Goal: Task Accomplishment & Management: Manage account settings

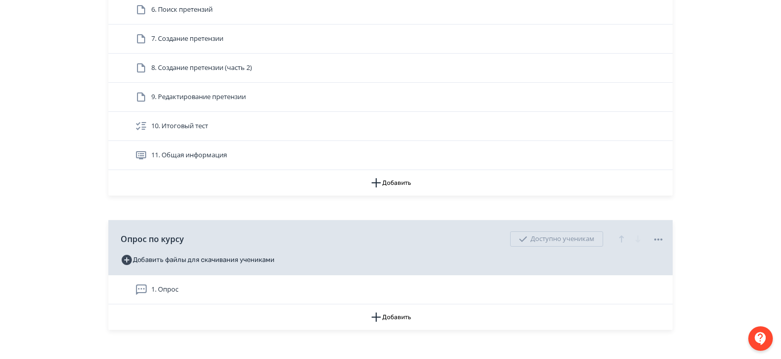
scroll to position [383, 0]
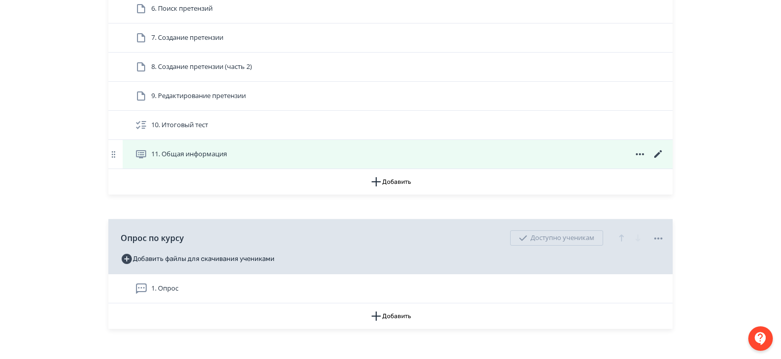
click at [658, 149] on icon at bounding box center [658, 154] width 12 height 12
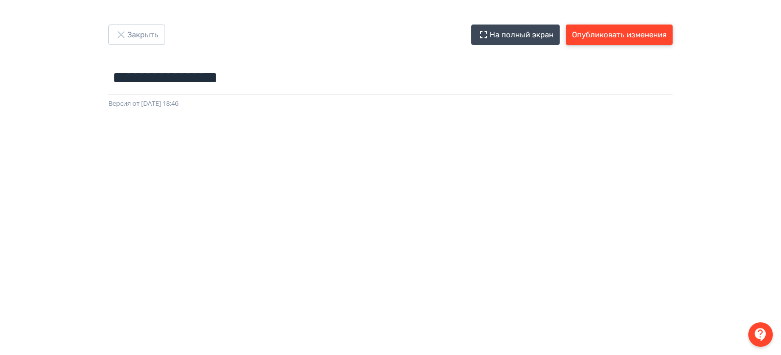
click at [642, 40] on button "Опубликовать изменения" at bounding box center [619, 35] width 107 height 20
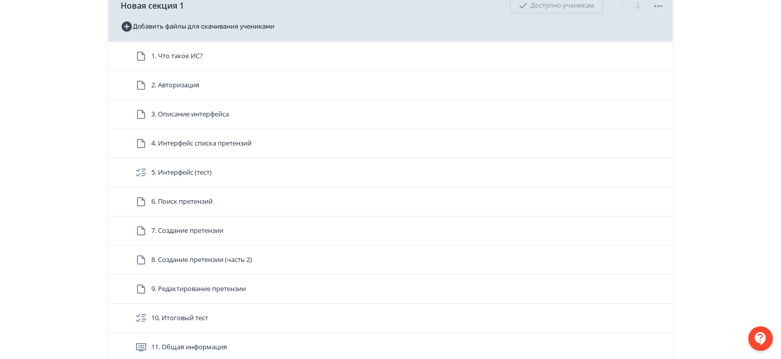
scroll to position [149, 0]
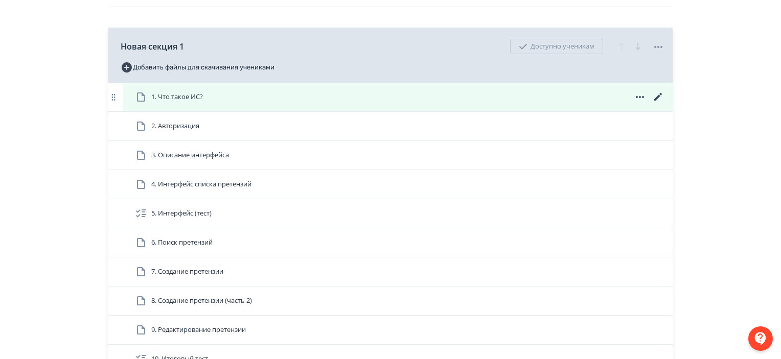
click at [633, 95] on span at bounding box center [639, 97] width 49 height 12
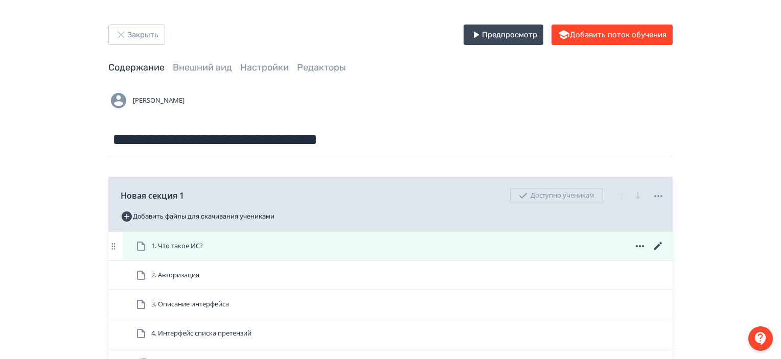
click at [636, 246] on icon at bounding box center [640, 246] width 8 height 2
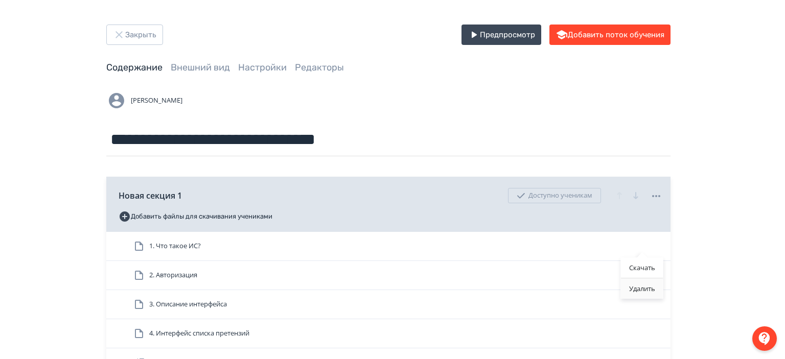
click at [635, 297] on div "Удалить" at bounding box center [642, 289] width 42 height 20
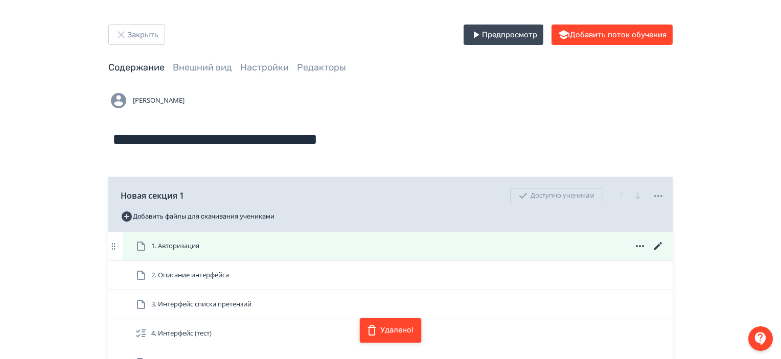
click at [639, 246] on icon at bounding box center [640, 246] width 8 height 2
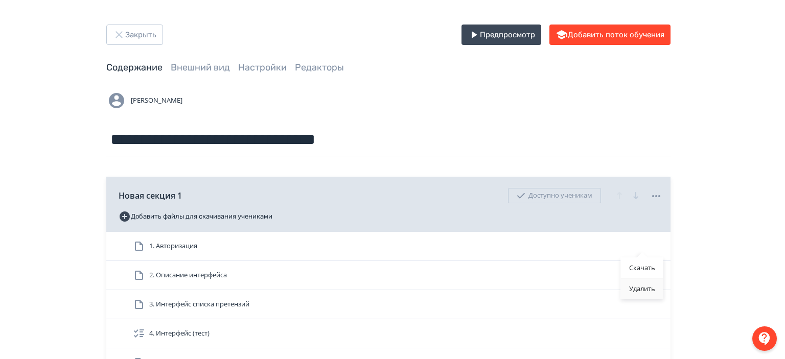
click at [633, 293] on div "Удалить" at bounding box center [642, 289] width 42 height 20
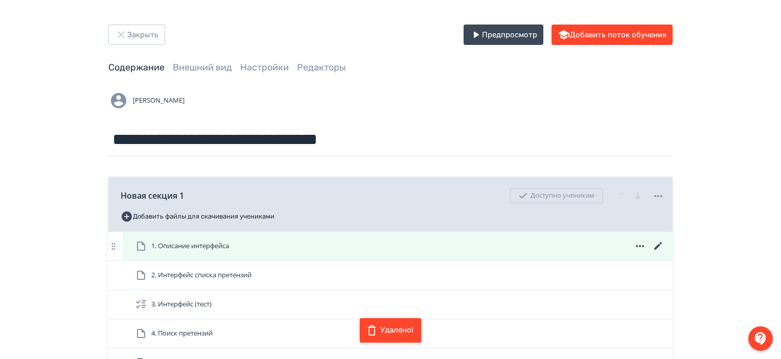
click at [642, 245] on icon at bounding box center [640, 246] width 12 height 12
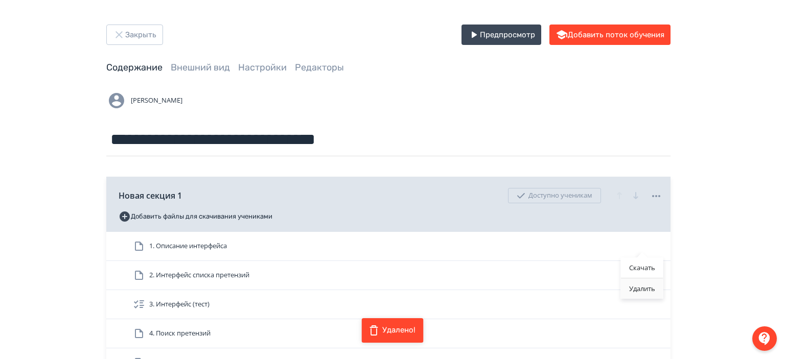
click at [637, 289] on div "Удалить" at bounding box center [642, 289] width 42 height 20
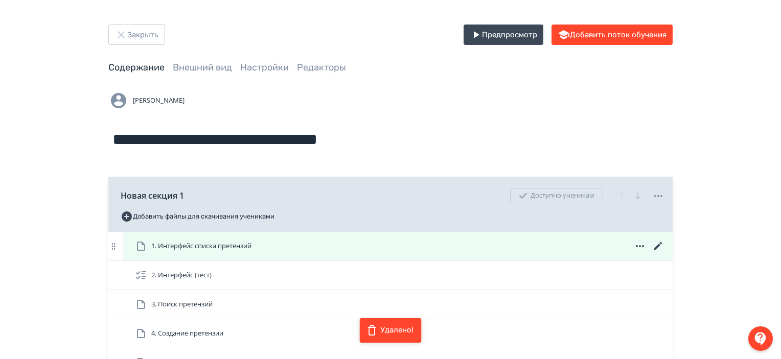
click at [638, 247] on icon at bounding box center [640, 246] width 12 height 12
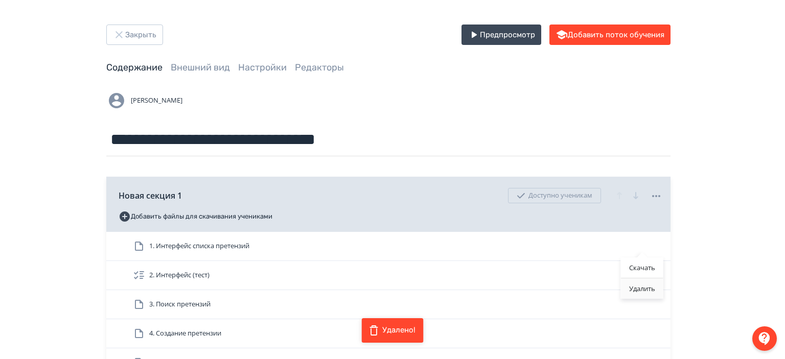
click at [633, 292] on div "Удалить" at bounding box center [642, 289] width 42 height 20
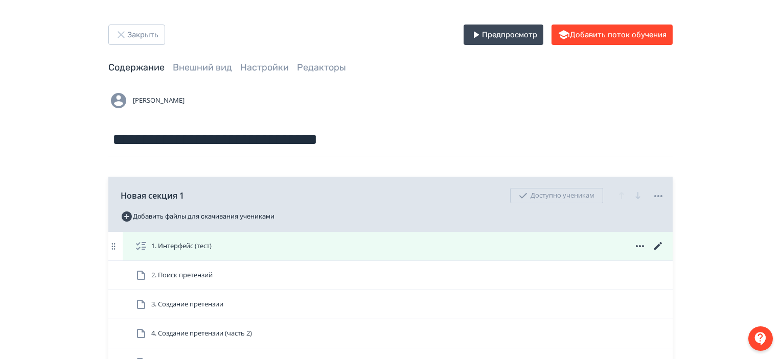
click at [638, 245] on icon at bounding box center [640, 246] width 12 height 12
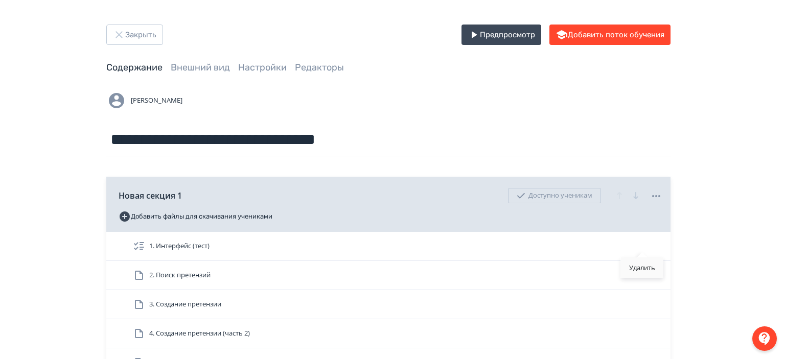
click at [632, 262] on div "Удалить" at bounding box center [642, 268] width 42 height 20
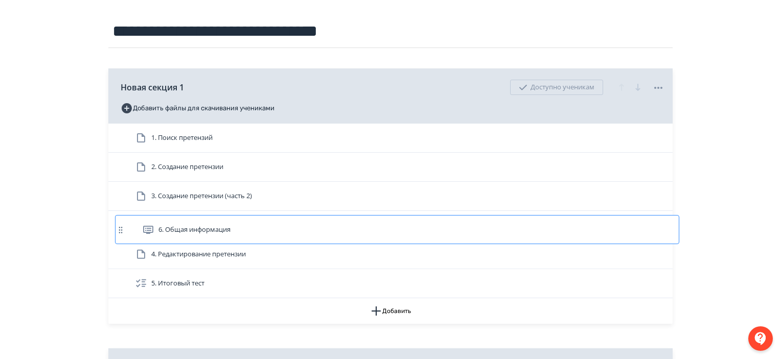
scroll to position [109, 0]
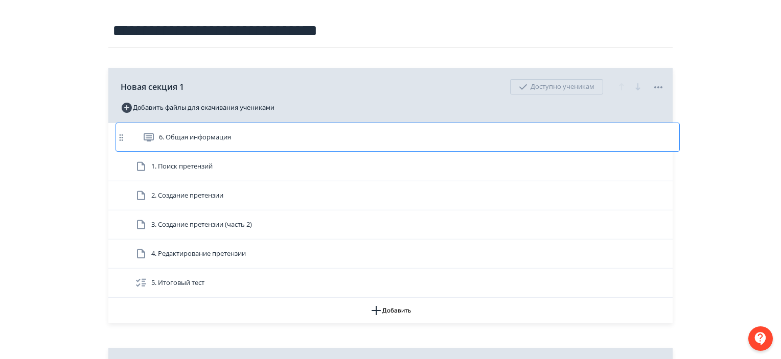
drag, startPoint x: 114, startPoint y: 277, endPoint x: 121, endPoint y: 127, distance: 150.4
click at [121, 127] on div "1. Поиск претензий 2. Создание претензии 3. Создание претензии (часть 2) 4. Ред…" at bounding box center [390, 210] width 564 height 175
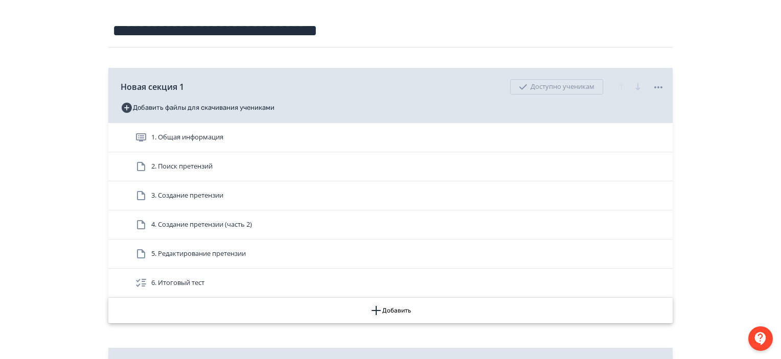
click at [467, 317] on button "Добавить" at bounding box center [390, 311] width 564 height 26
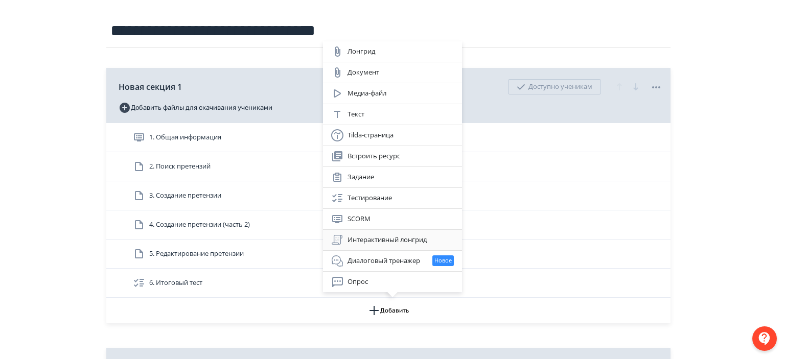
click at [431, 241] on div "Интерактивный лонгрид" at bounding box center [392, 240] width 123 height 12
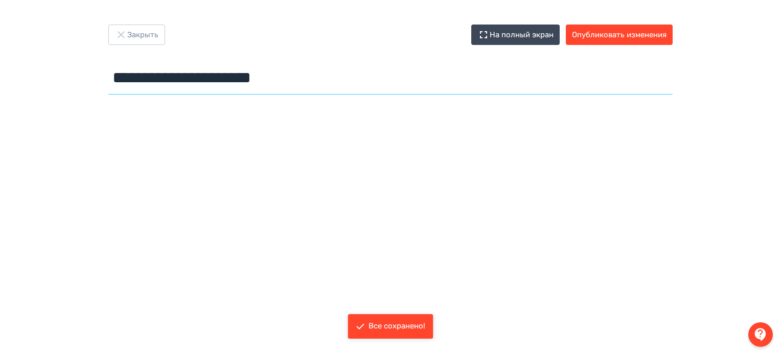
click at [276, 77] on input "**********" at bounding box center [390, 77] width 564 height 33
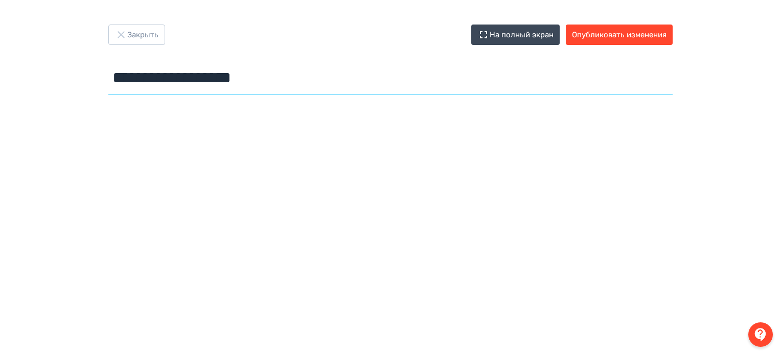
type input "**********"
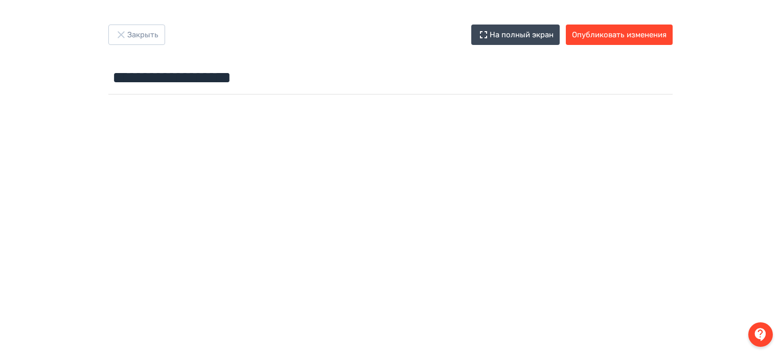
click at [397, 111] on div at bounding box center [390, 329] width 781 height 460
click at [614, 26] on button "Опубликовать изменения" at bounding box center [619, 35] width 107 height 20
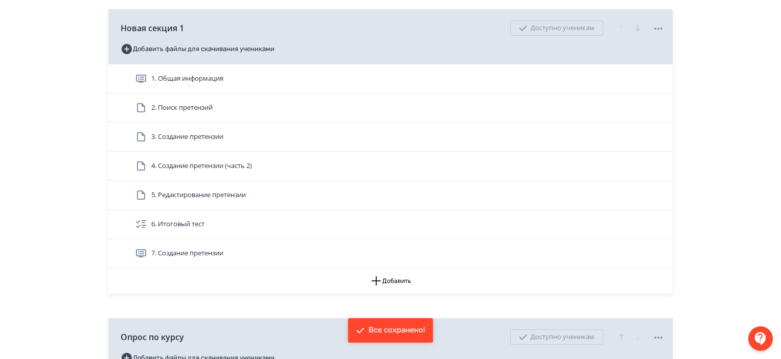
scroll to position [171, 0]
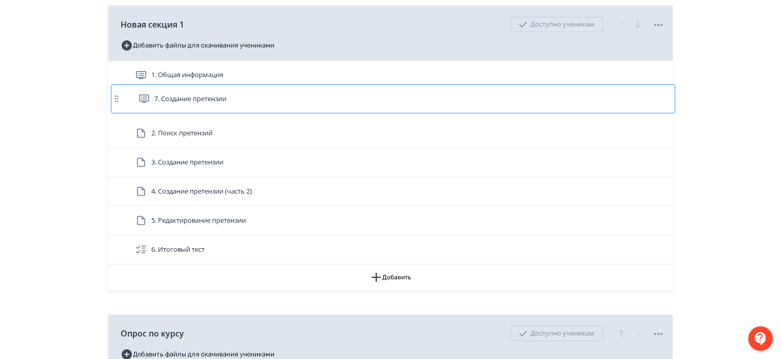
drag, startPoint x: 112, startPoint y: 245, endPoint x: 115, endPoint y: 90, distance: 154.4
click at [115, 90] on div "1. Общая информация 2. Поиск претензий 3. Создание претензии 4. Создание претен…" at bounding box center [390, 163] width 564 height 204
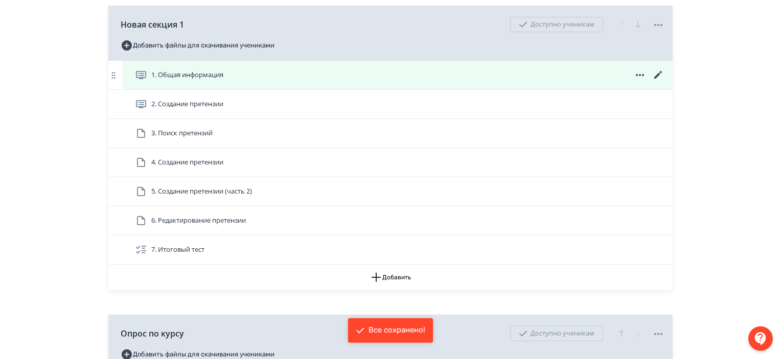
click at [656, 73] on icon at bounding box center [658, 75] width 12 height 12
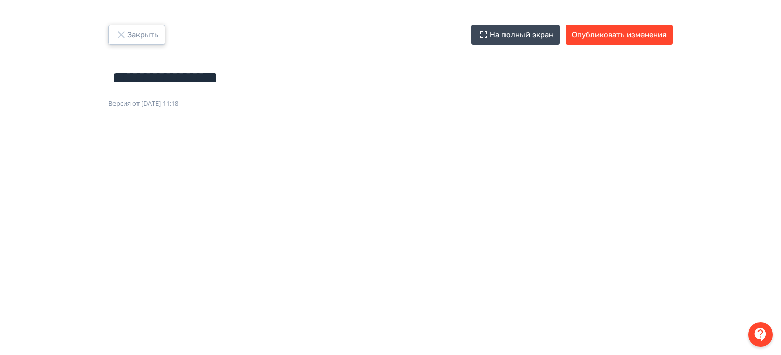
click at [135, 32] on button "Закрыть" at bounding box center [136, 35] width 57 height 20
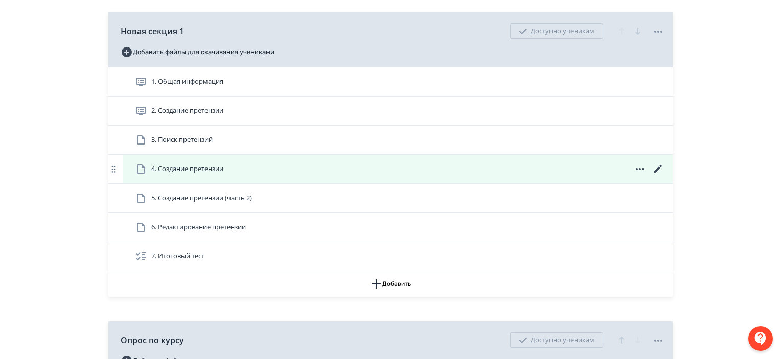
scroll to position [165, 0]
click at [658, 168] on icon at bounding box center [658, 169] width 8 height 8
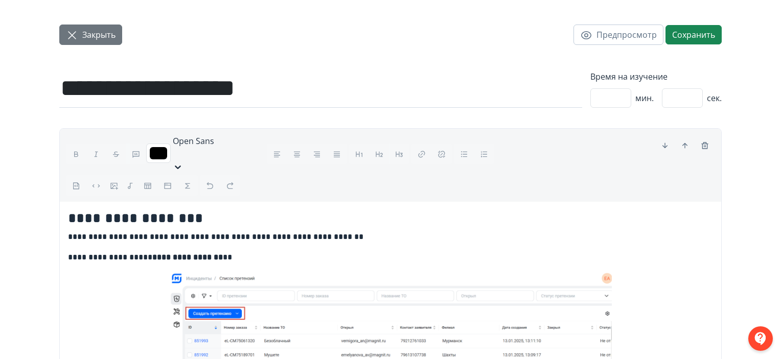
click at [104, 33] on span "Закрыть" at bounding box center [98, 35] width 33 height 12
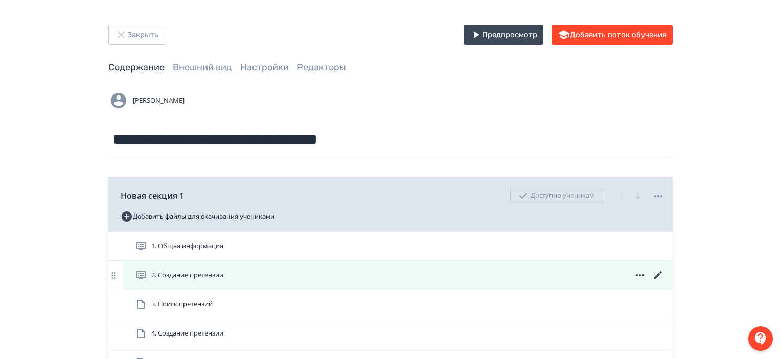
click at [656, 274] on icon at bounding box center [658, 275] width 12 height 12
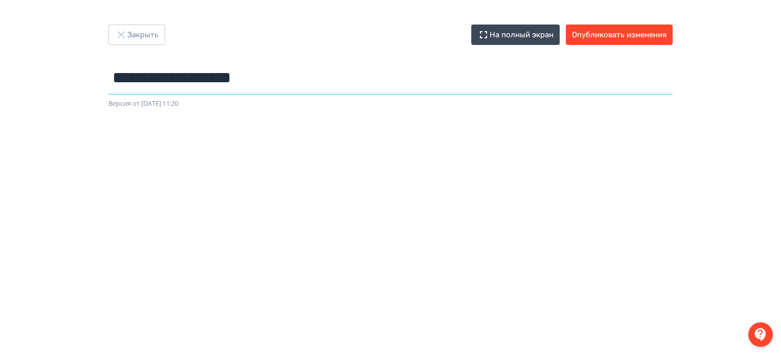
click at [239, 81] on input "**********" at bounding box center [390, 77] width 564 height 33
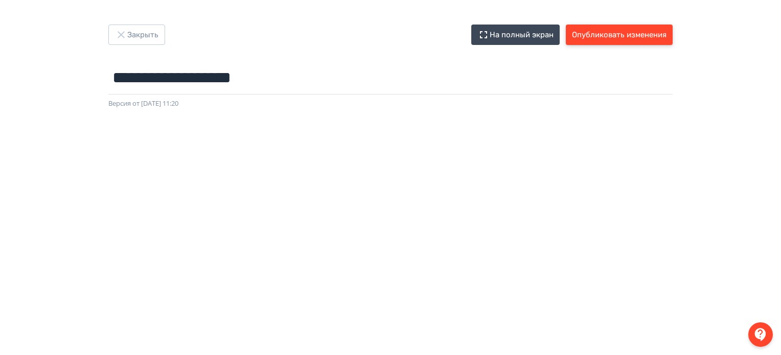
click at [646, 42] on button "Опубликовать изменения" at bounding box center [619, 35] width 107 height 20
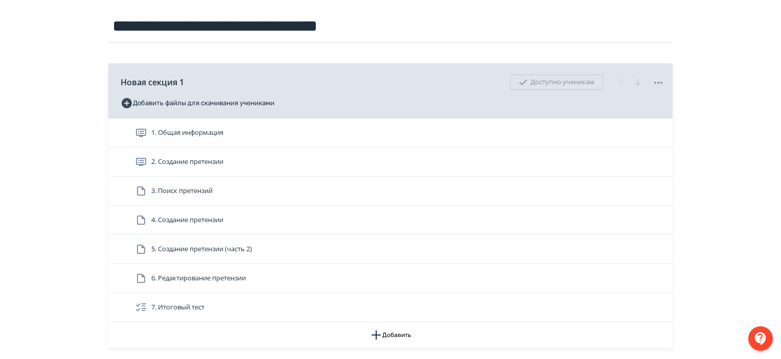
scroll to position [157, 0]
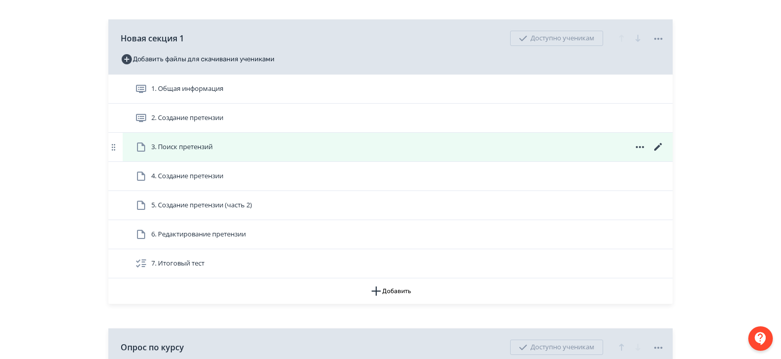
click at [643, 149] on icon at bounding box center [640, 147] width 12 height 12
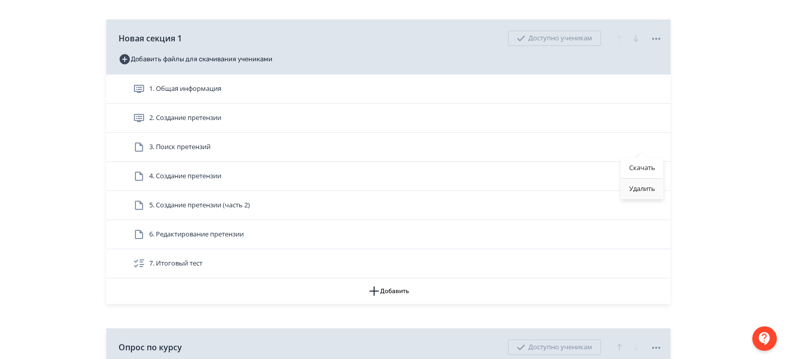
click at [636, 190] on div "Удалить" at bounding box center [642, 189] width 42 height 20
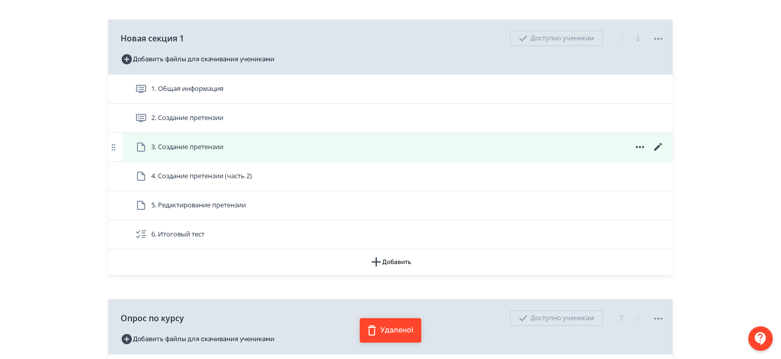
click at [640, 145] on icon at bounding box center [640, 147] width 12 height 12
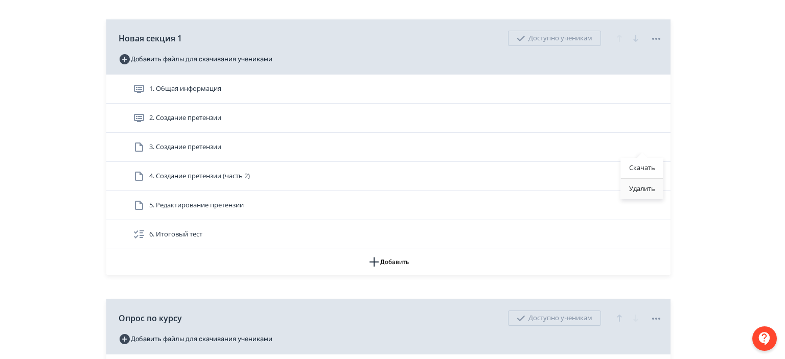
click at [635, 188] on div "Удалить" at bounding box center [642, 189] width 42 height 20
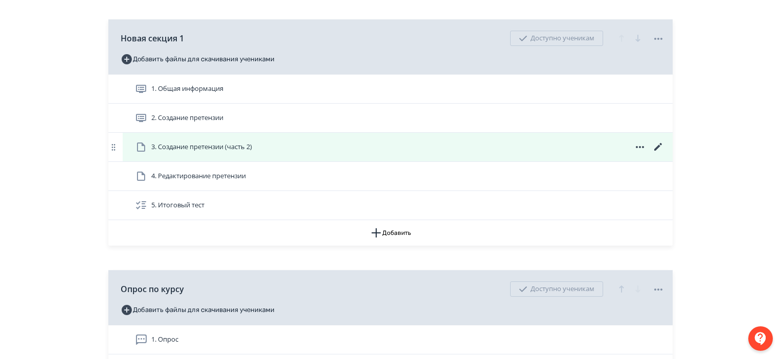
click at [635, 143] on icon at bounding box center [640, 147] width 12 height 12
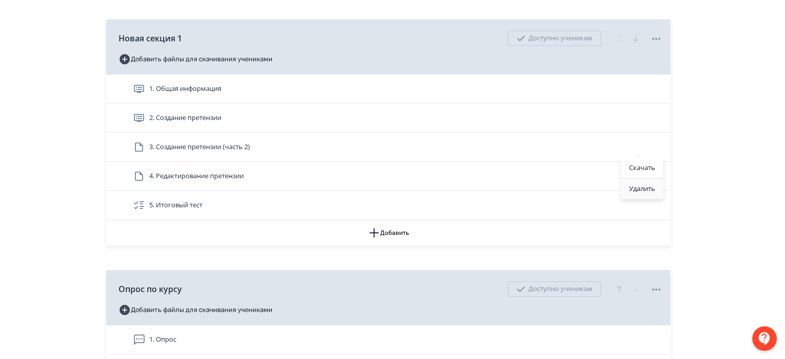
click at [629, 194] on div "Удалить" at bounding box center [642, 189] width 42 height 20
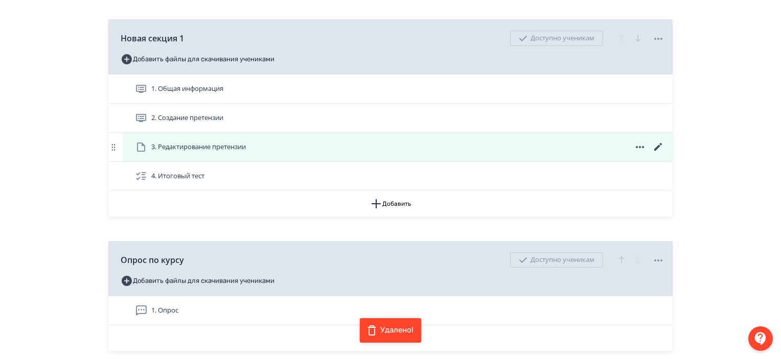
click at [639, 147] on icon at bounding box center [640, 147] width 8 height 2
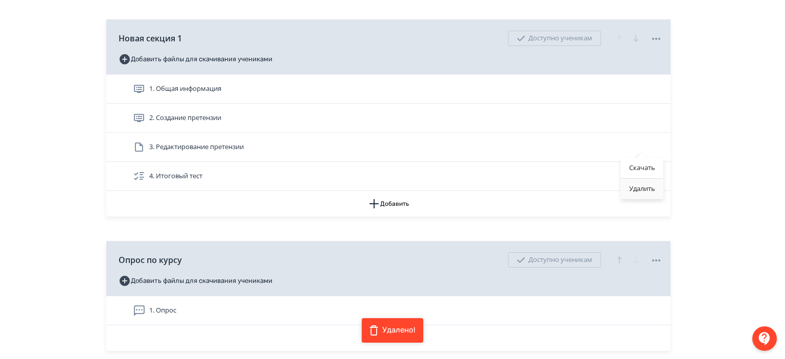
click at [635, 198] on div "Удалить" at bounding box center [642, 189] width 42 height 20
